Goal: Book appointment/travel/reservation

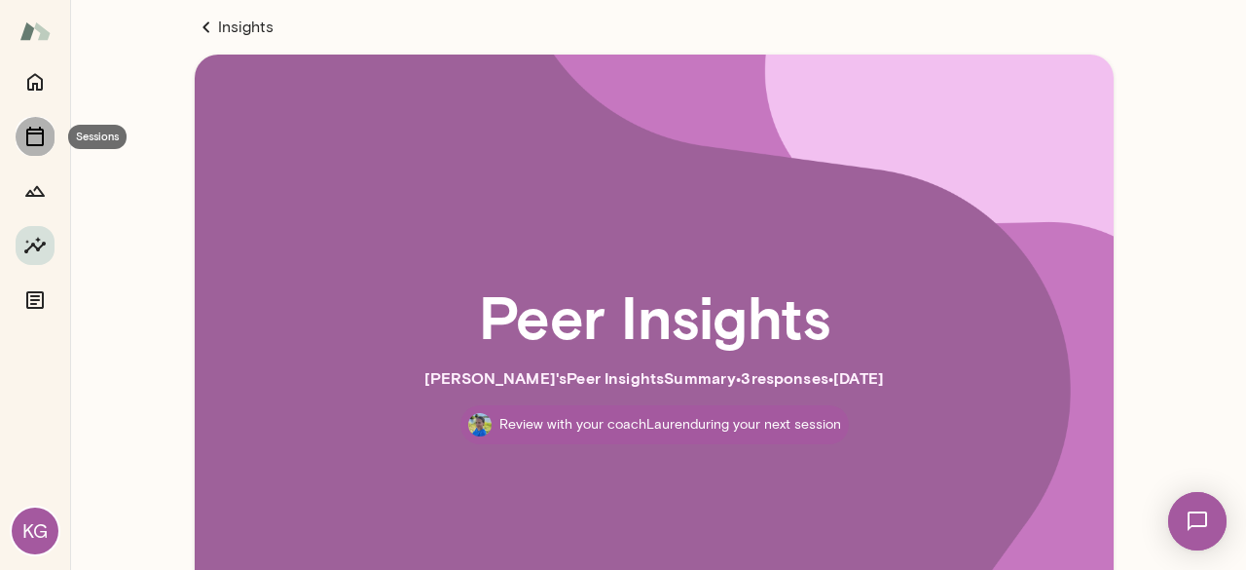
click at [49, 141] on button "Sessions" at bounding box center [35, 136] width 39 height 39
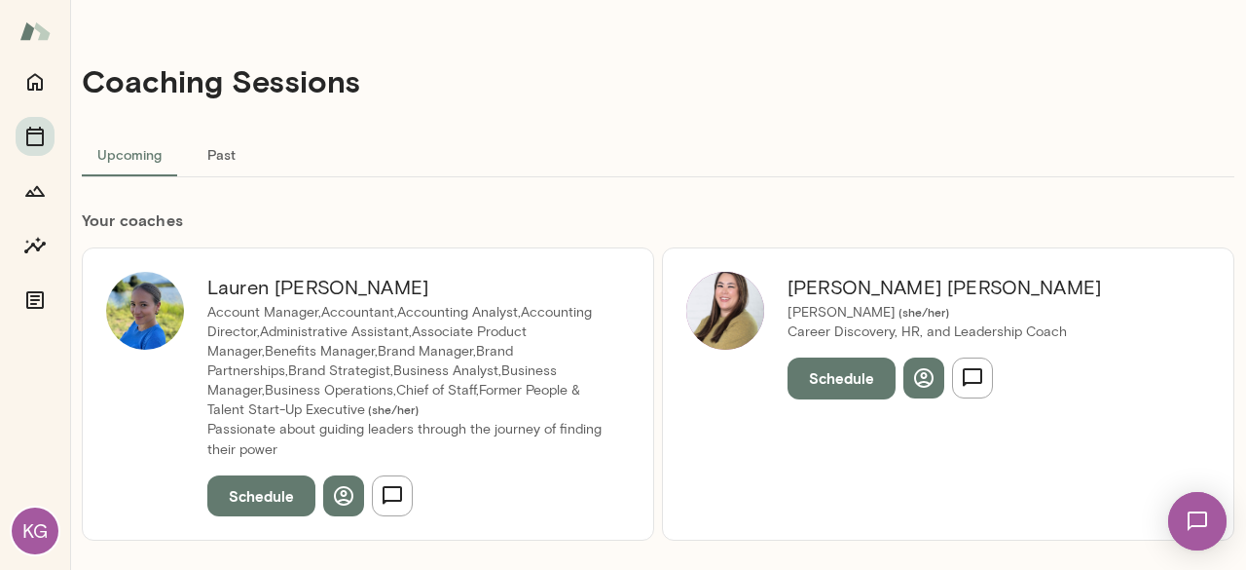
scroll to position [195, 0]
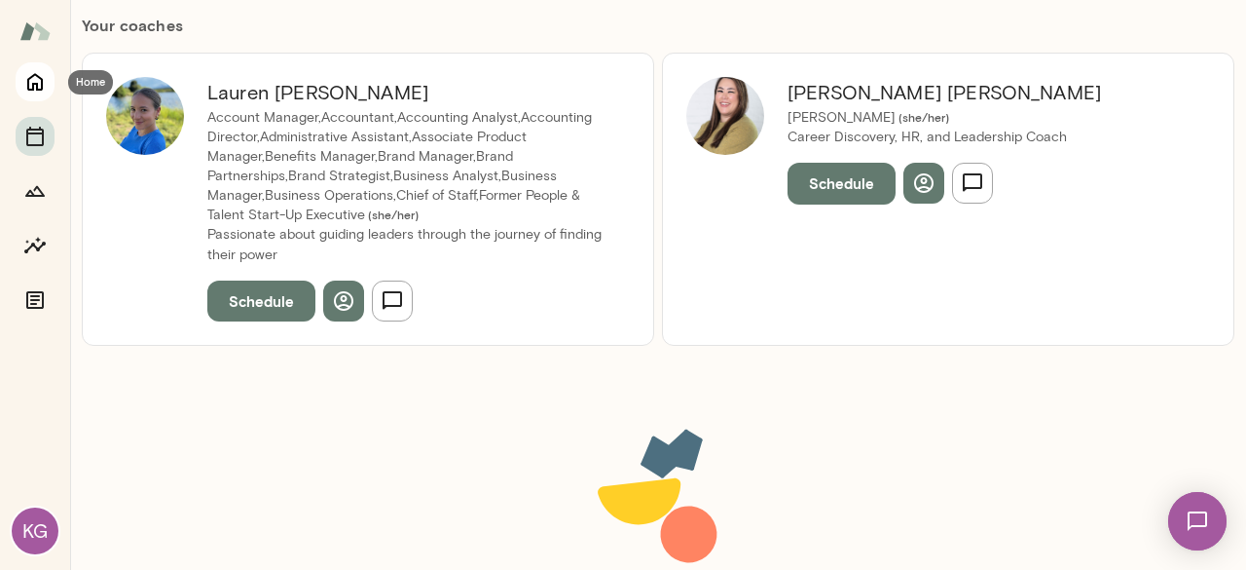
click at [41, 87] on icon "Home" at bounding box center [35, 83] width 16 height 18
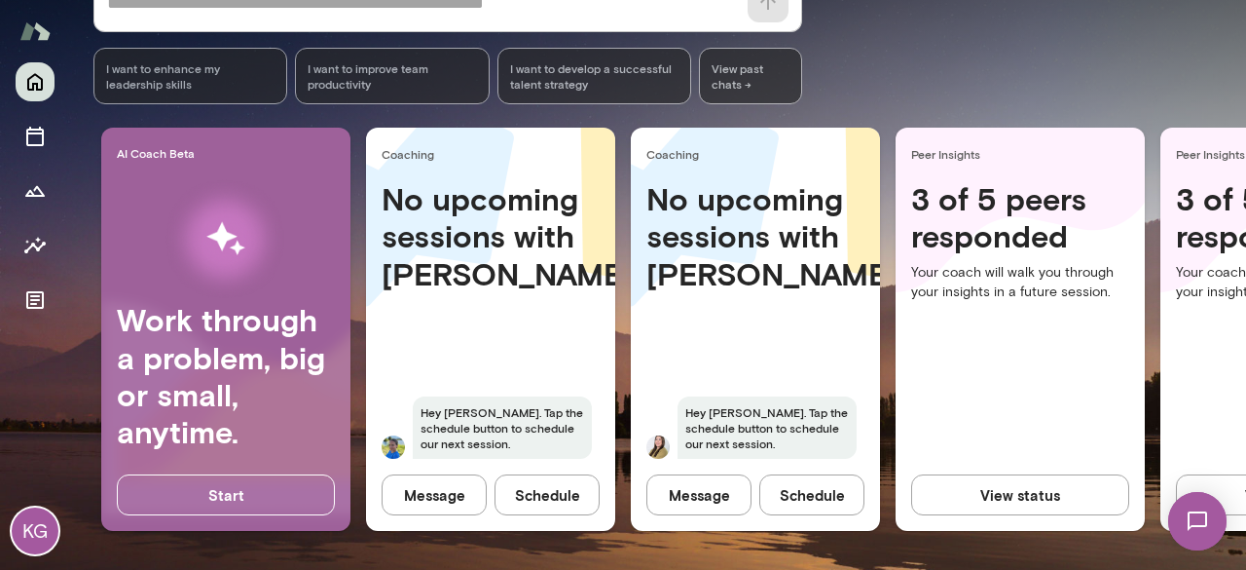
scroll to position [321, 0]
click at [573, 475] on button "Schedule" at bounding box center [547, 494] width 105 height 41
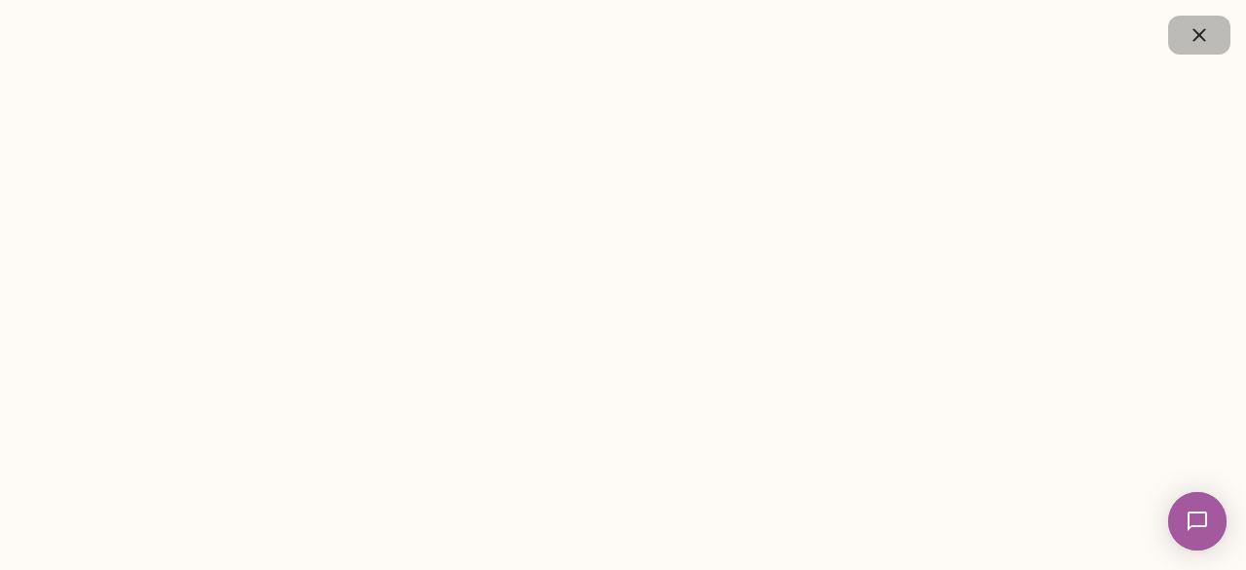
click at [1198, 24] on icon "button" at bounding box center [1199, 34] width 23 height 23
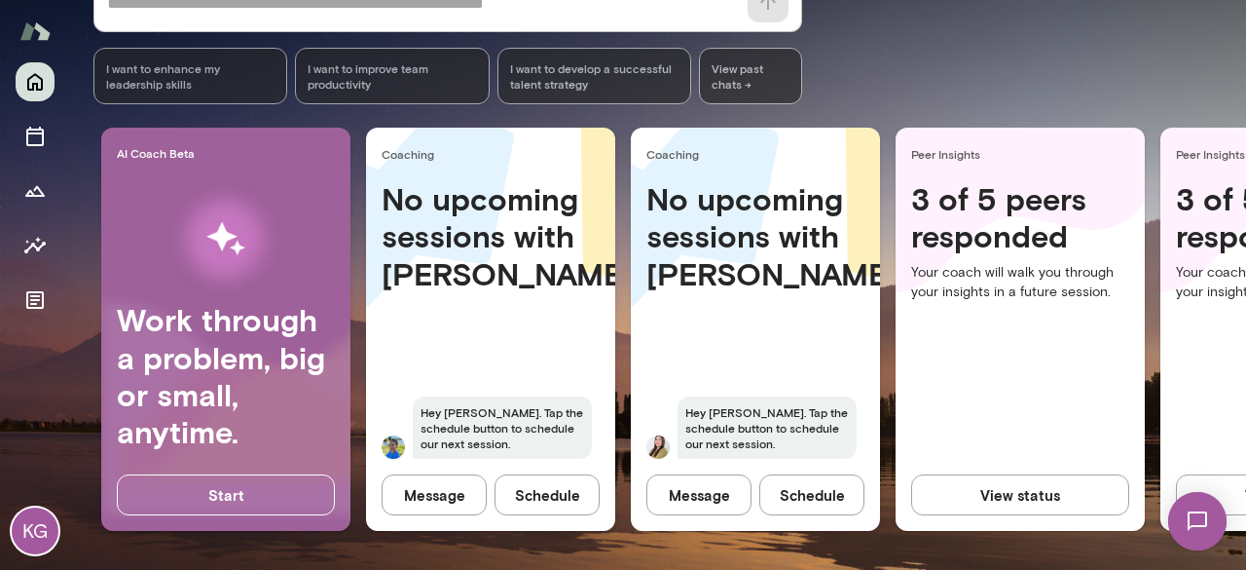
click at [531, 475] on button "Schedule" at bounding box center [547, 494] width 105 height 41
